Goal: Navigation & Orientation: Find specific page/section

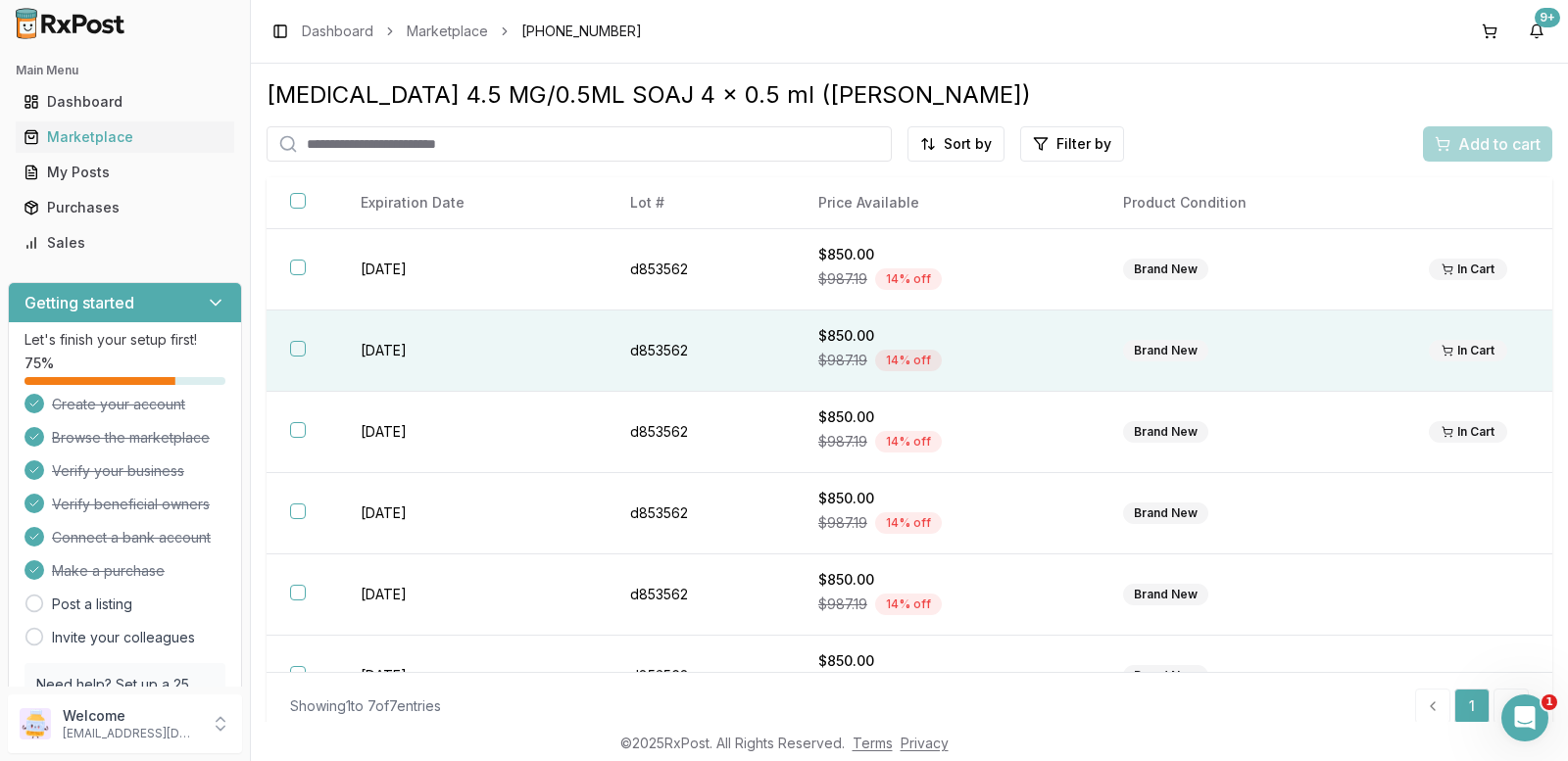
scroll to position [18, 0]
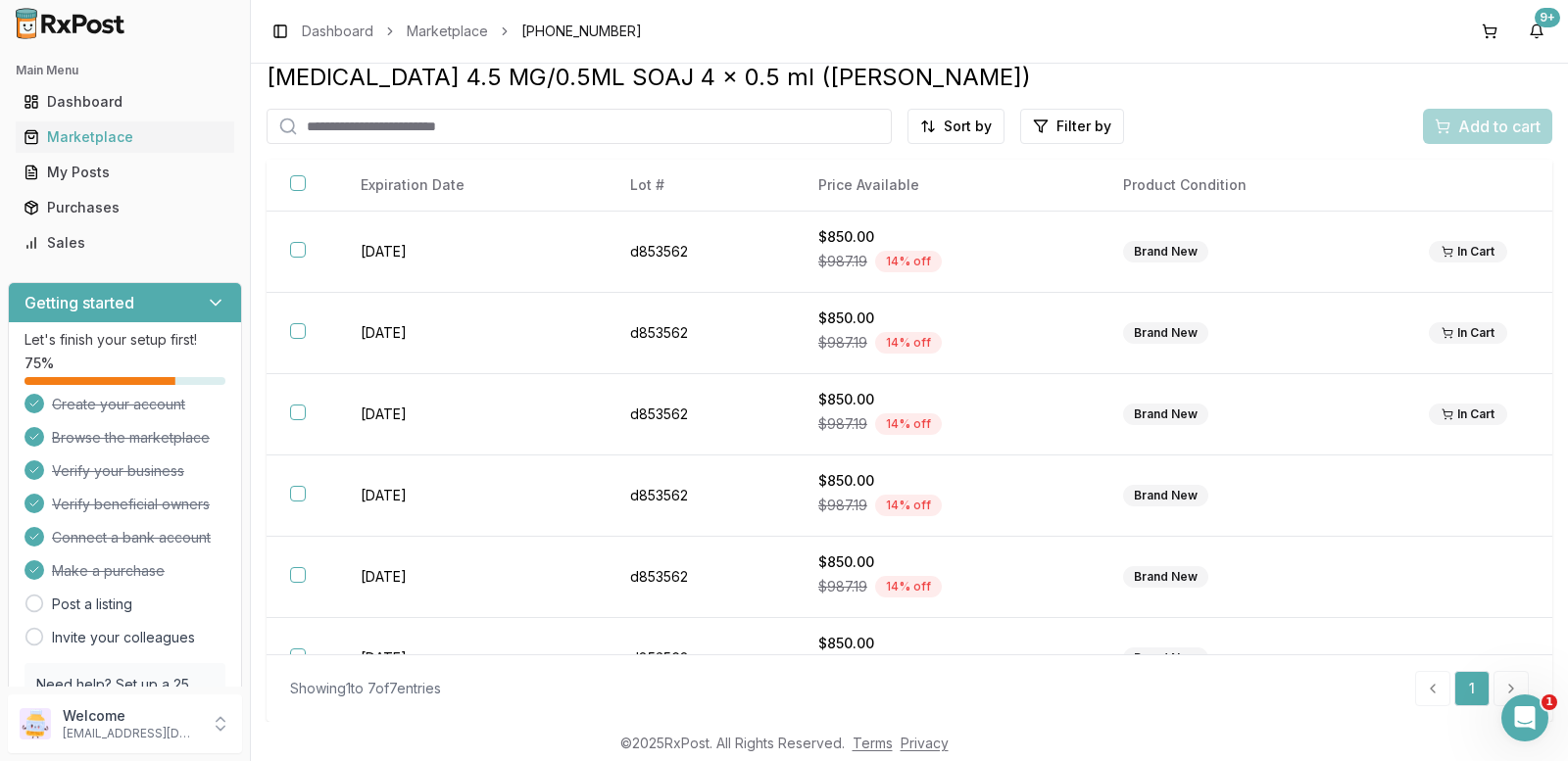
click at [1481, 52] on div "Toggle Sidebar Dashboard Marketplace [PHONE_NUMBER] 9+" at bounding box center [908, 31] width 1317 height 63
click at [1481, 33] on button at bounding box center [1489, 31] width 31 height 31
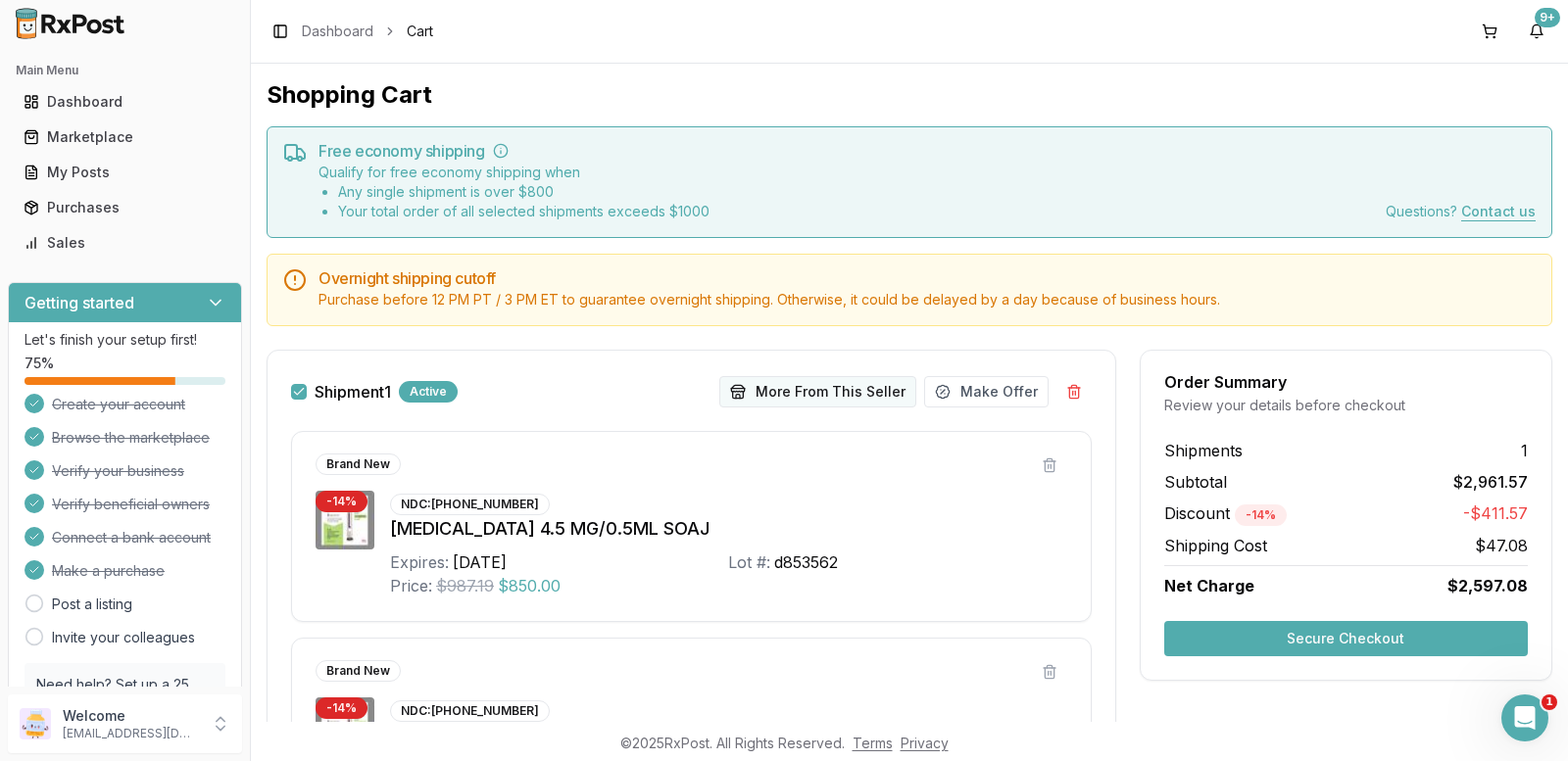
click at [829, 397] on button "More From This Seller" at bounding box center [817, 392] width 197 height 31
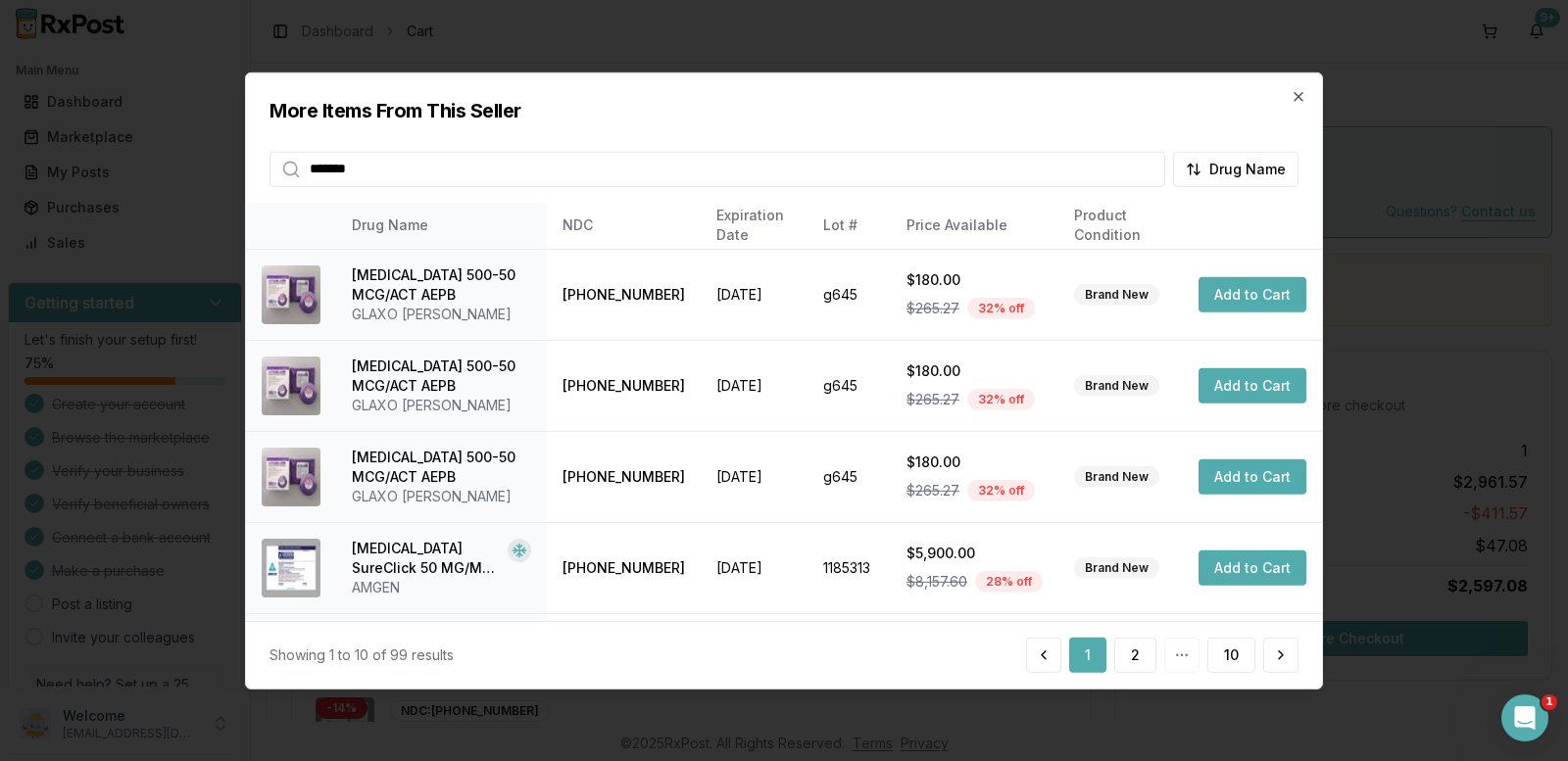
type input "*******"
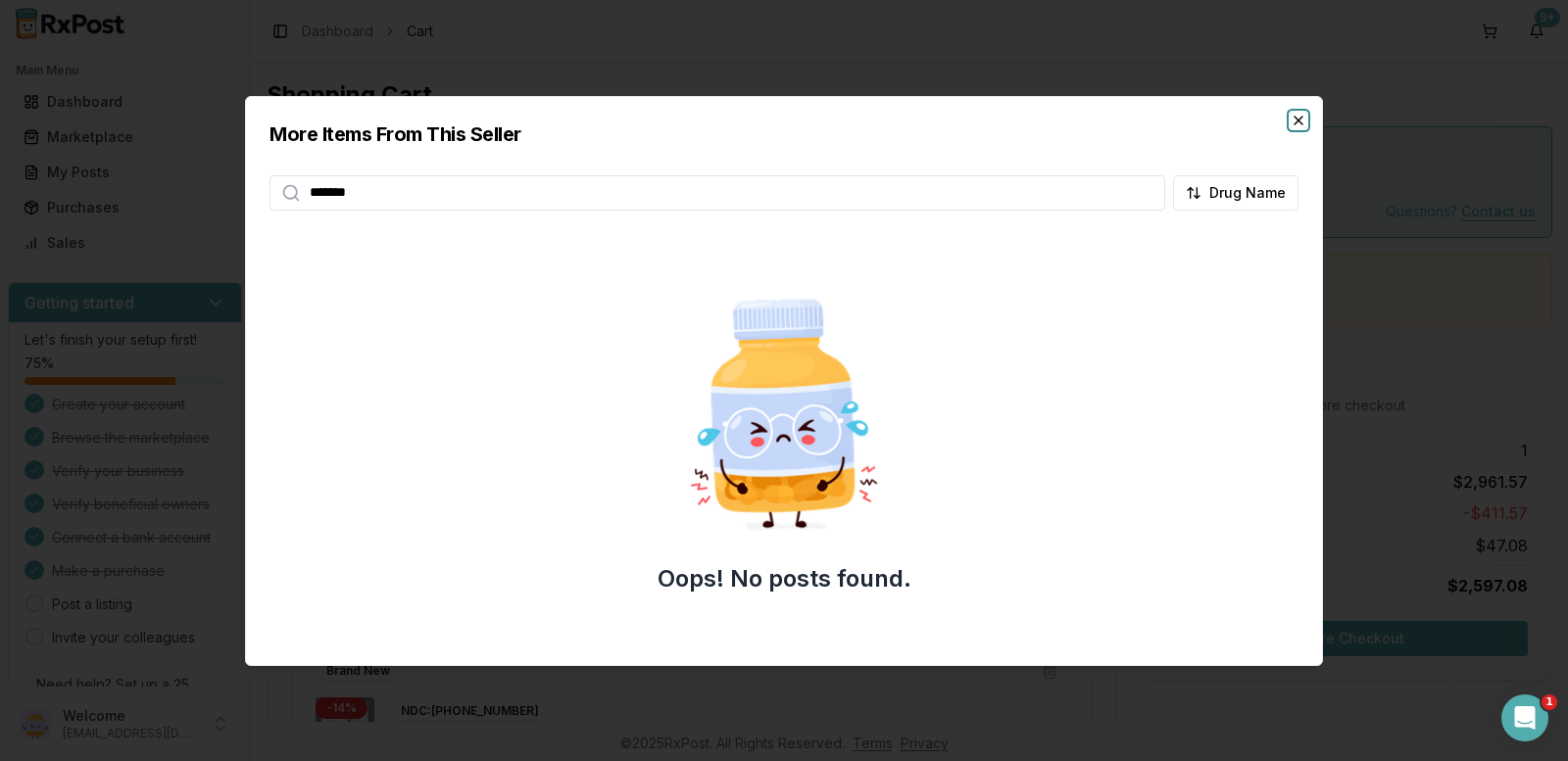
click at [1293, 120] on icon "button" at bounding box center [1298, 121] width 16 height 16
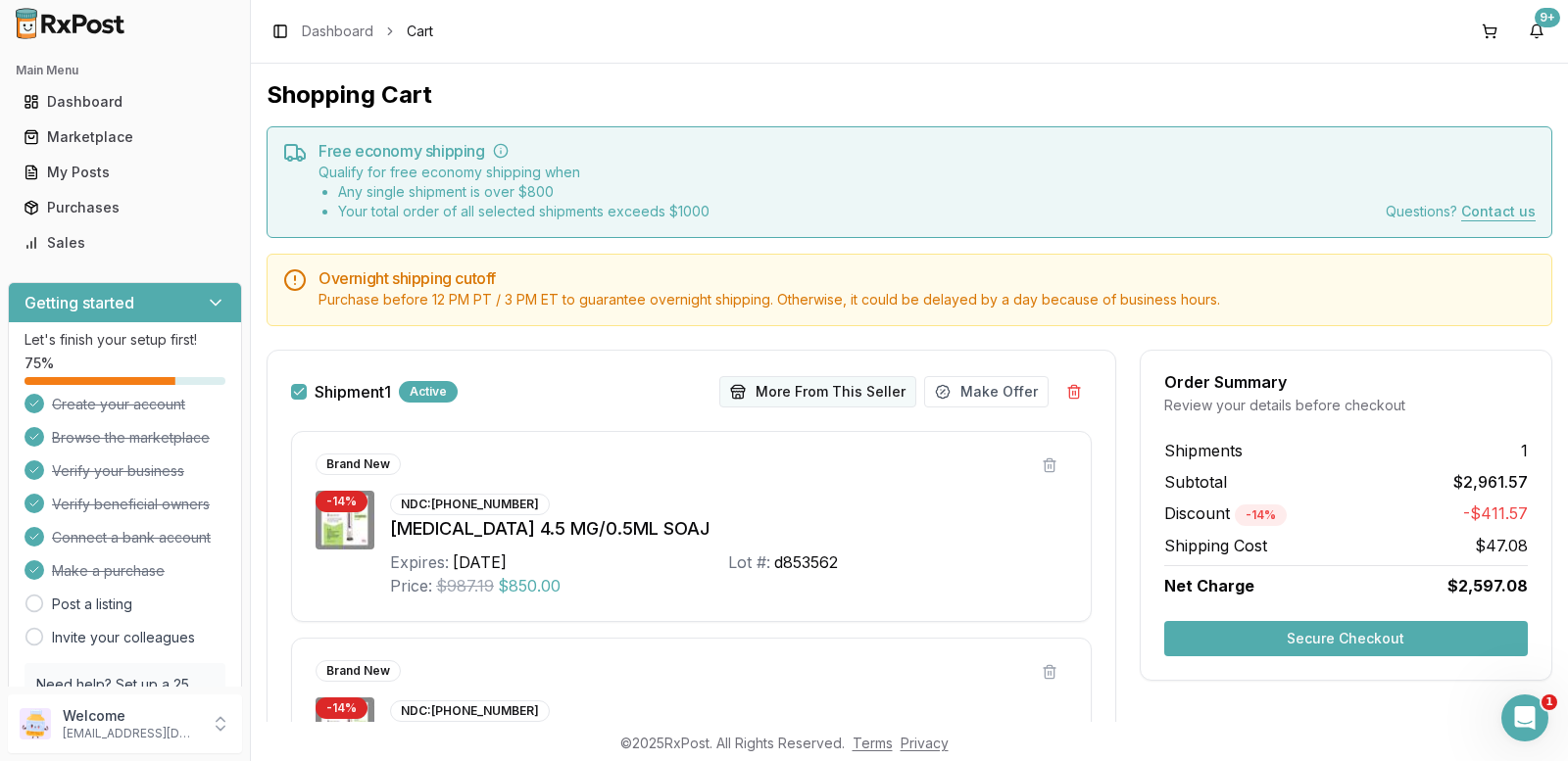
click at [797, 400] on button "More From This Seller" at bounding box center [817, 392] width 197 height 31
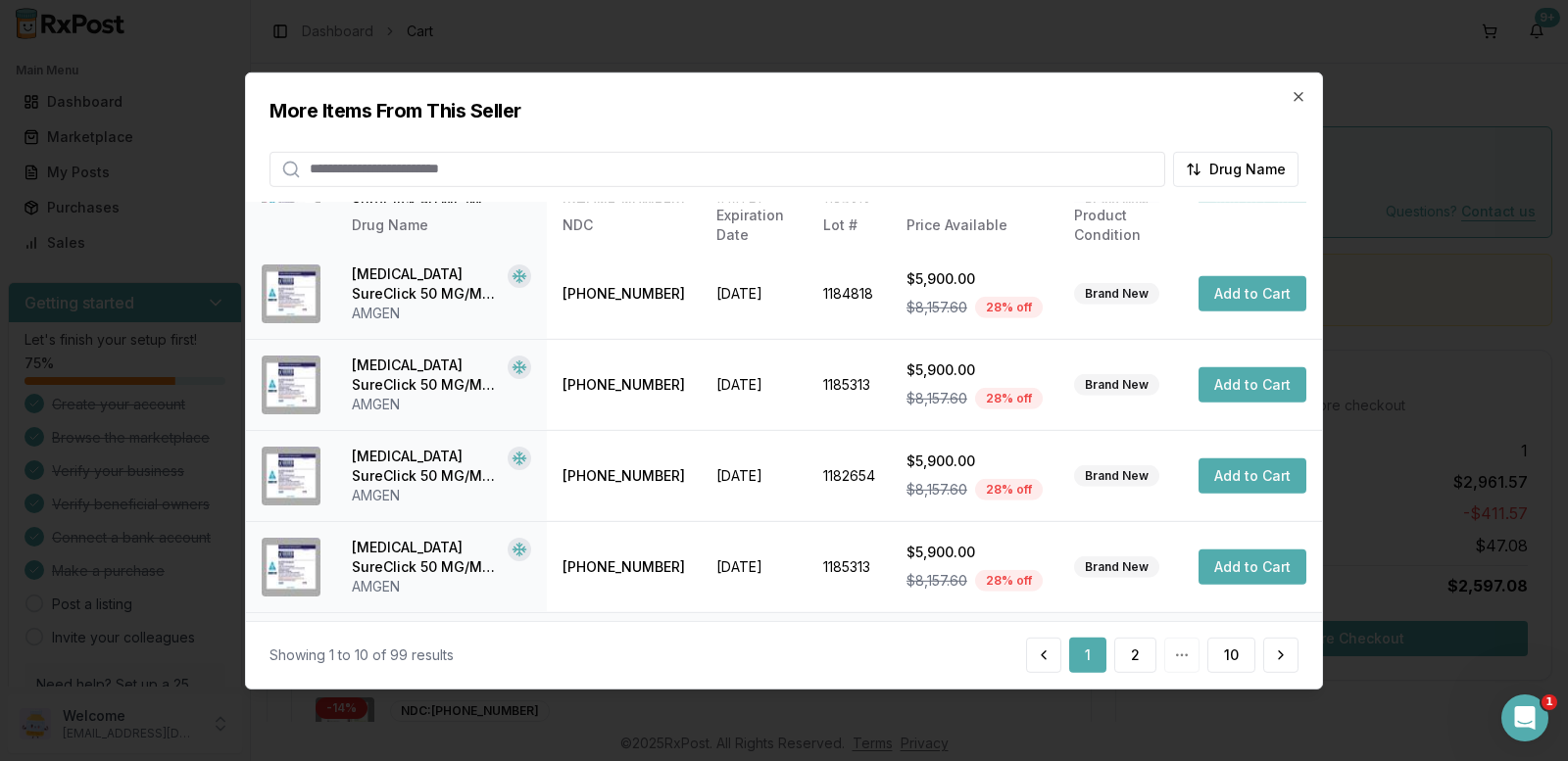
scroll to position [539, 0]
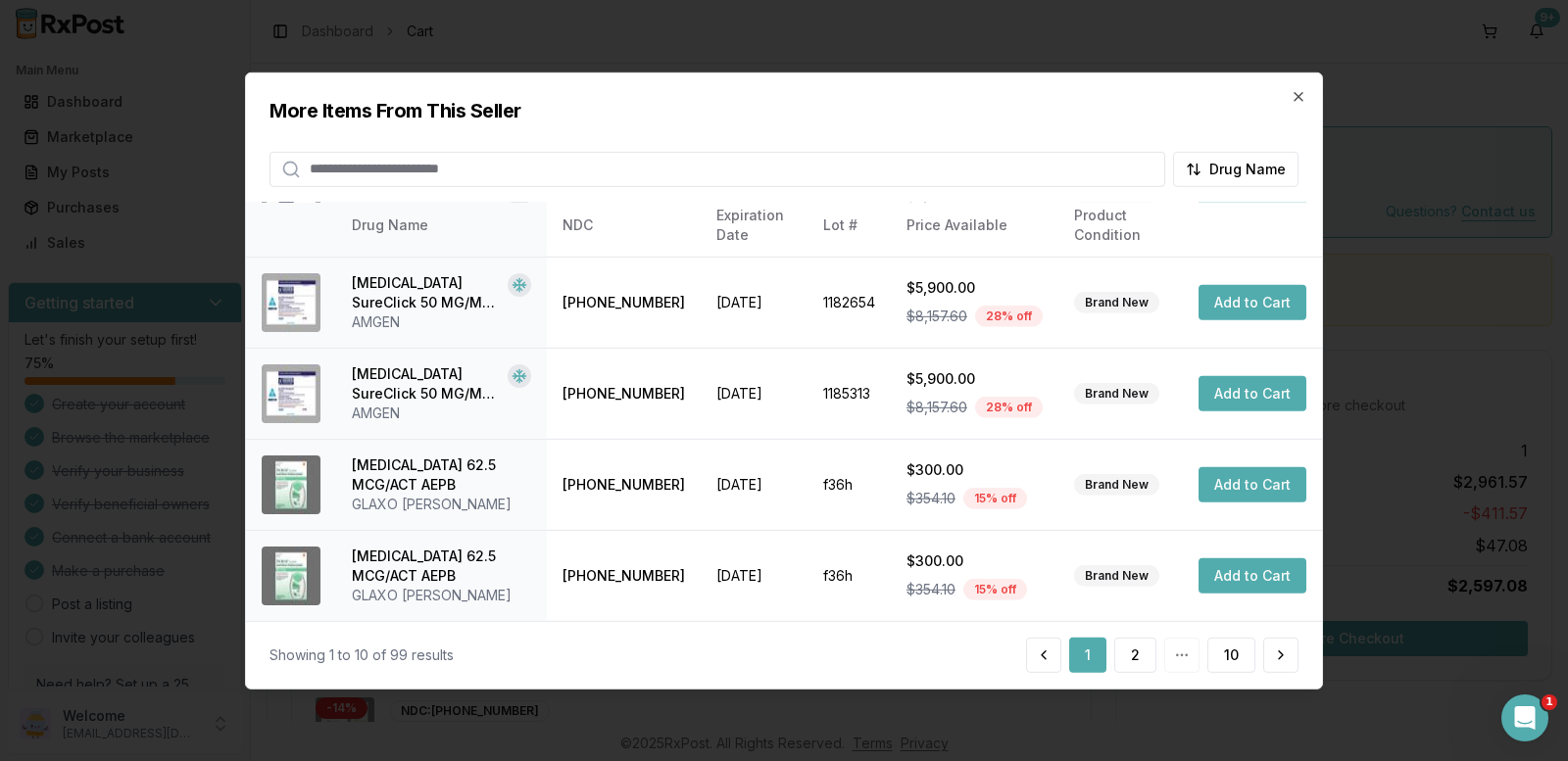
click at [1288, 90] on div "More Items From This Seller Drug Name" at bounding box center [784, 130] width 1076 height 114
click at [1297, 92] on icon "button" at bounding box center [1298, 96] width 16 height 16
